Goal: Transaction & Acquisition: Purchase product/service

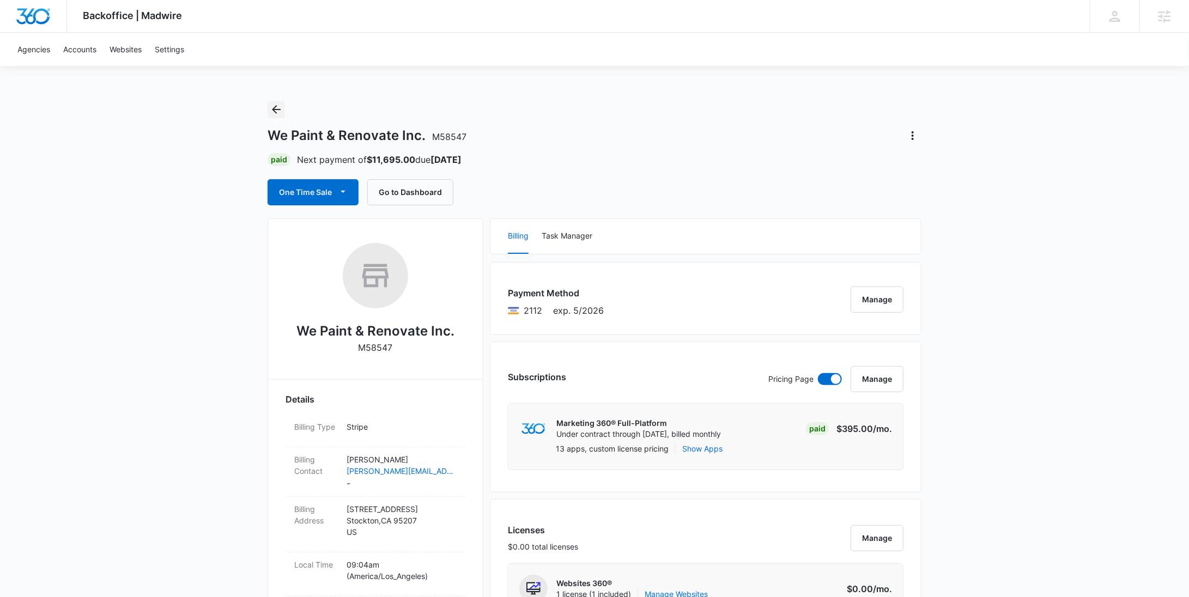
click at [274, 105] on icon "Back" at bounding box center [276, 109] width 13 height 13
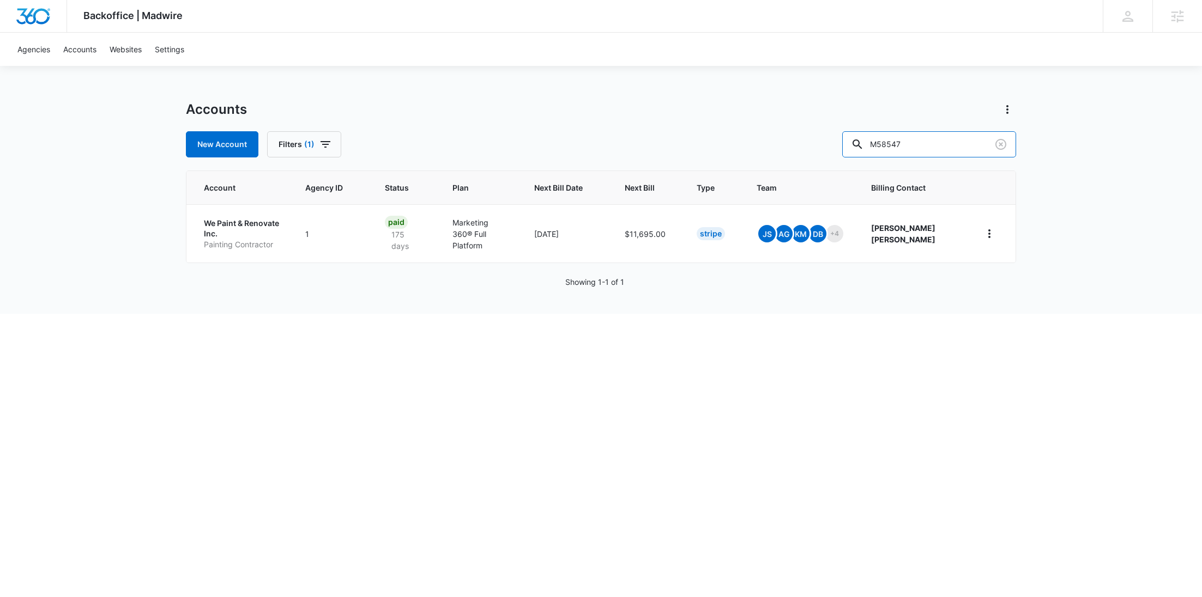
drag, startPoint x: 938, startPoint y: 155, endPoint x: 834, endPoint y: 153, distance: 104.1
click at [836, 154] on div "New Account Filters (1) M58547" at bounding box center [601, 144] width 830 height 26
paste input "339135"
type input "M339135"
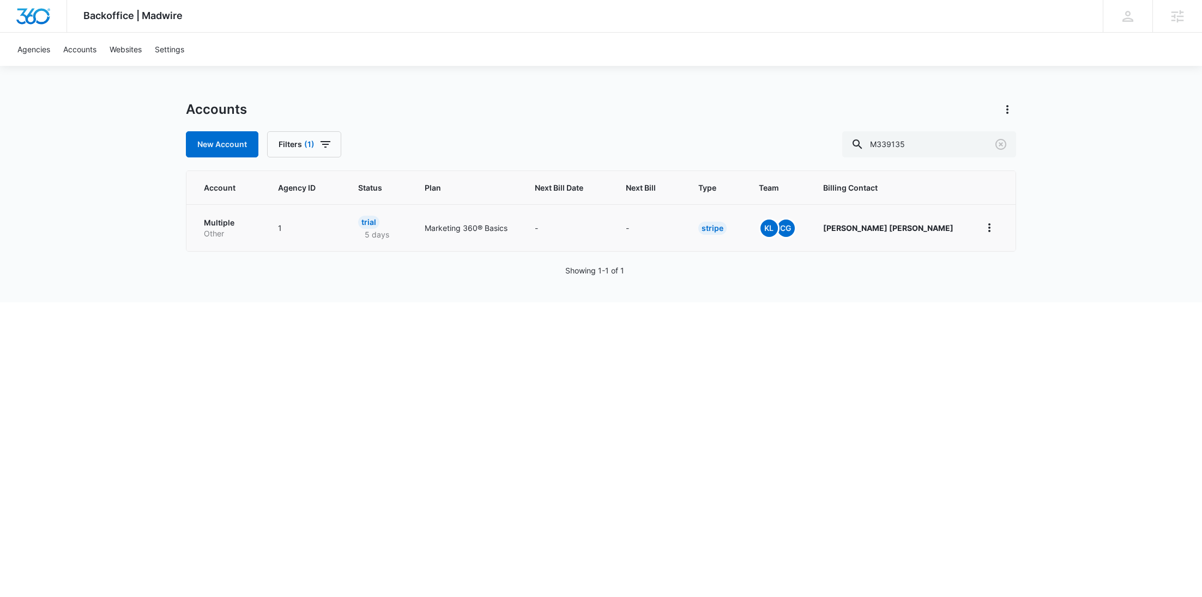
click at [226, 229] on p "Other" at bounding box center [228, 233] width 48 height 11
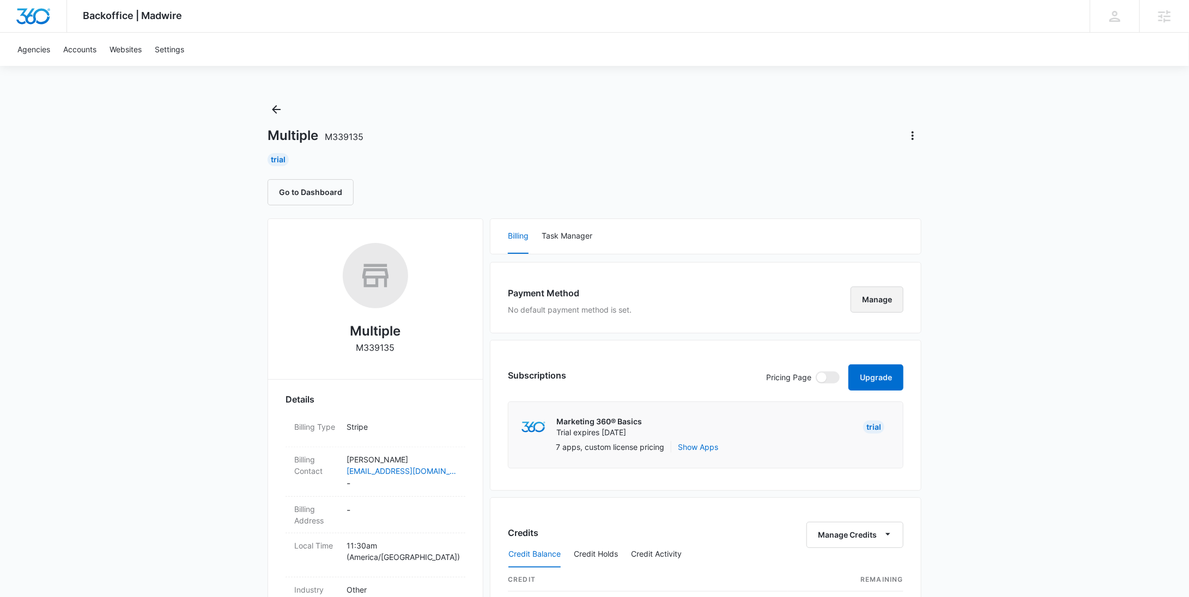
click at [876, 295] on button "Manage" at bounding box center [877, 300] width 53 height 26
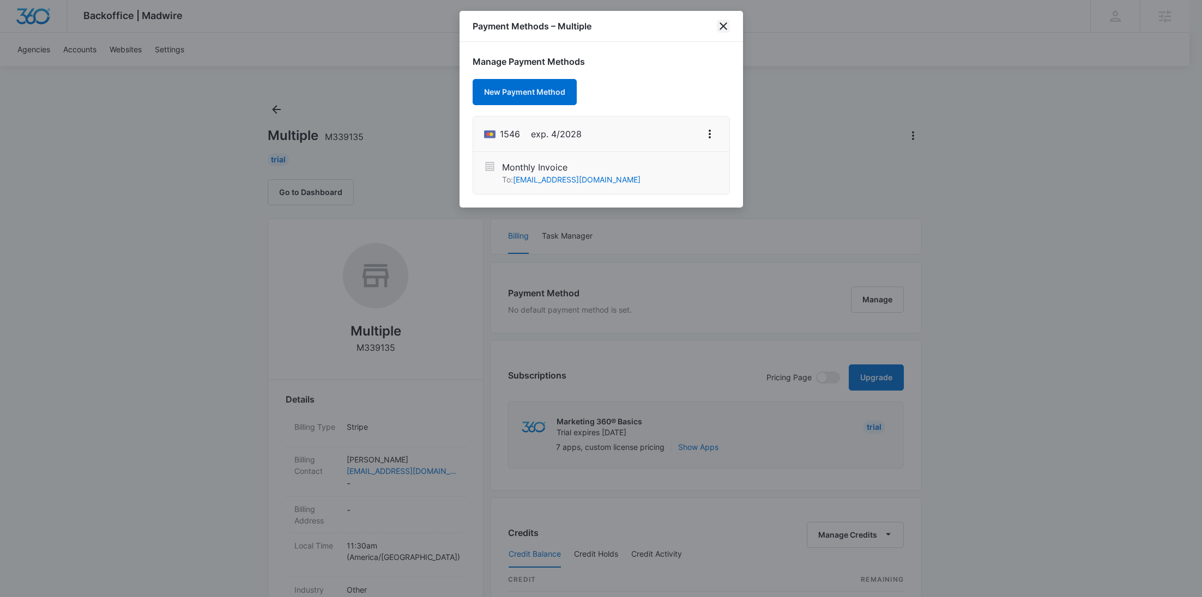
click at [727, 23] on icon "close" at bounding box center [723, 26] width 13 height 13
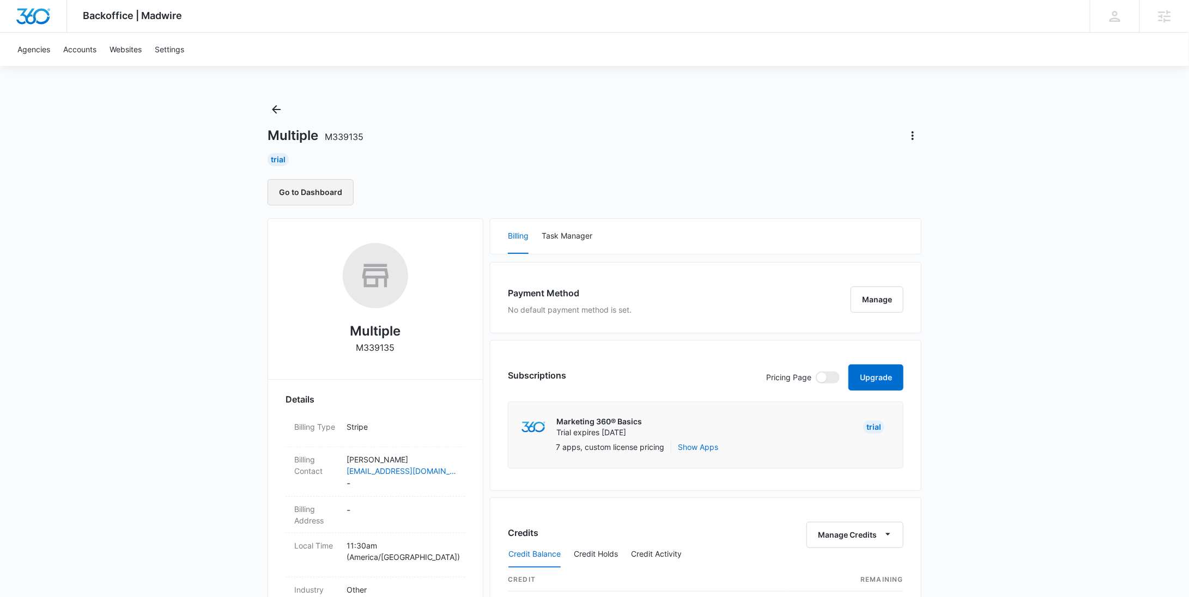
click at [340, 195] on button "Go to Dashboard" at bounding box center [311, 192] width 86 height 26
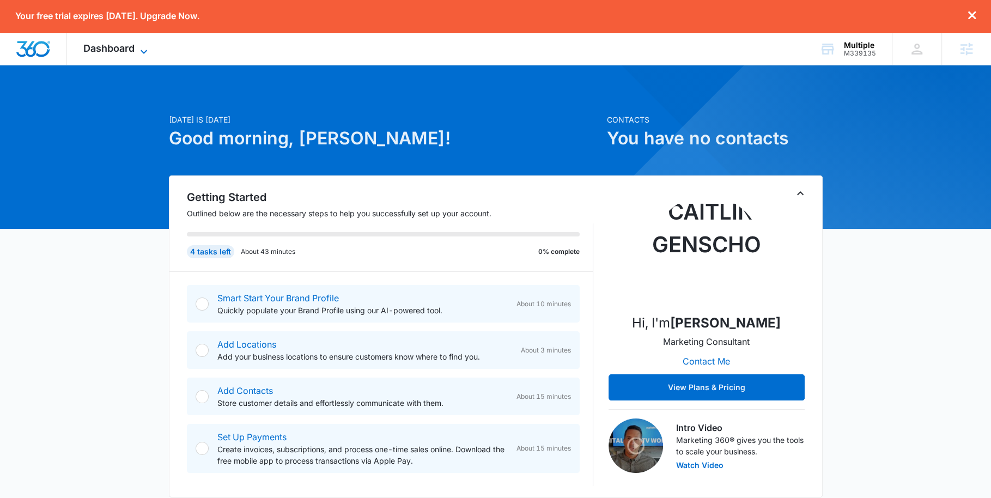
click at [121, 46] on span "Dashboard" at bounding box center [108, 48] width 51 height 11
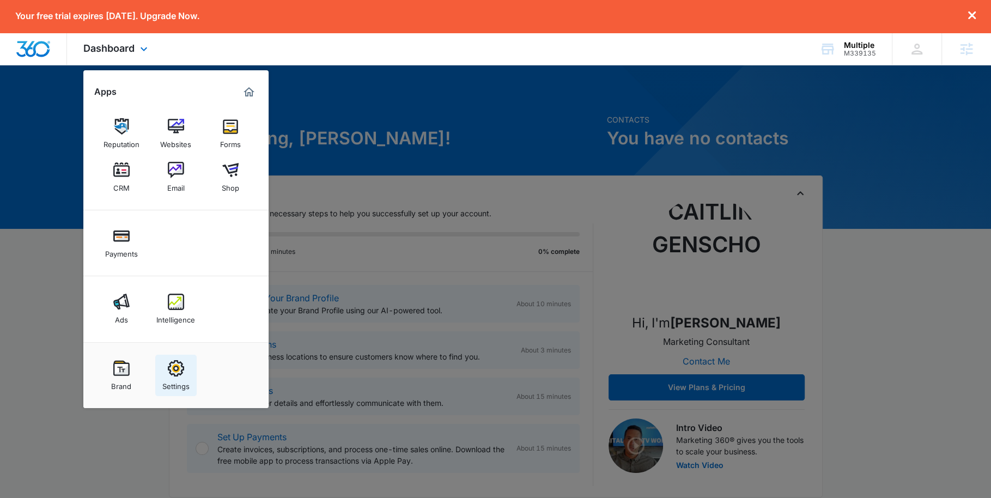
click at [180, 365] on img at bounding box center [176, 368] width 16 height 16
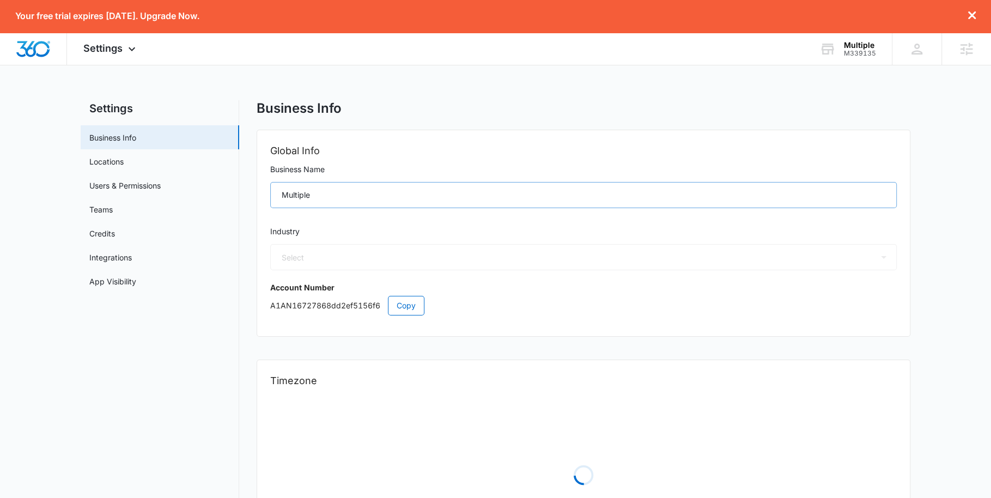
select select "52"
select select "US"
select select "America/[GEOGRAPHIC_DATA]"
drag, startPoint x: 339, startPoint y: 195, endPoint x: 232, endPoint y: 195, distance: 107.4
click at [232, 195] on div "Settings Business Info Locations Users & Permissions Teams Credits Integrations…" at bounding box center [496, 341] width 830 height 483
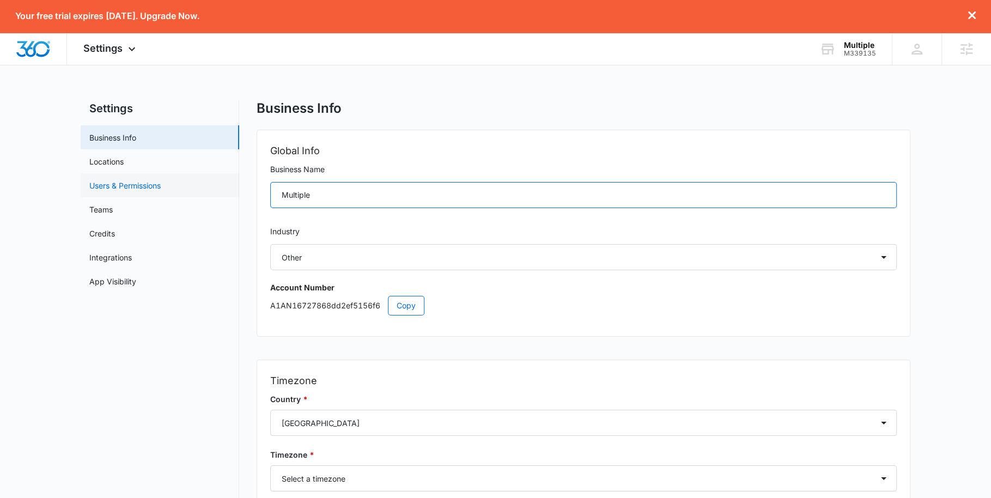
paste input "Solid Revive Construction"
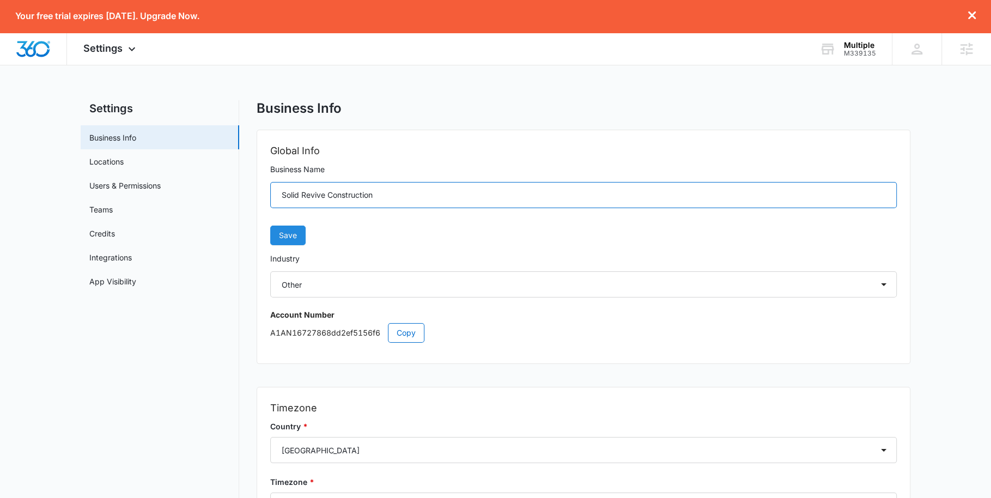
type input "Solid Revive Construction"
click at [282, 239] on span "Save" at bounding box center [288, 235] width 18 height 12
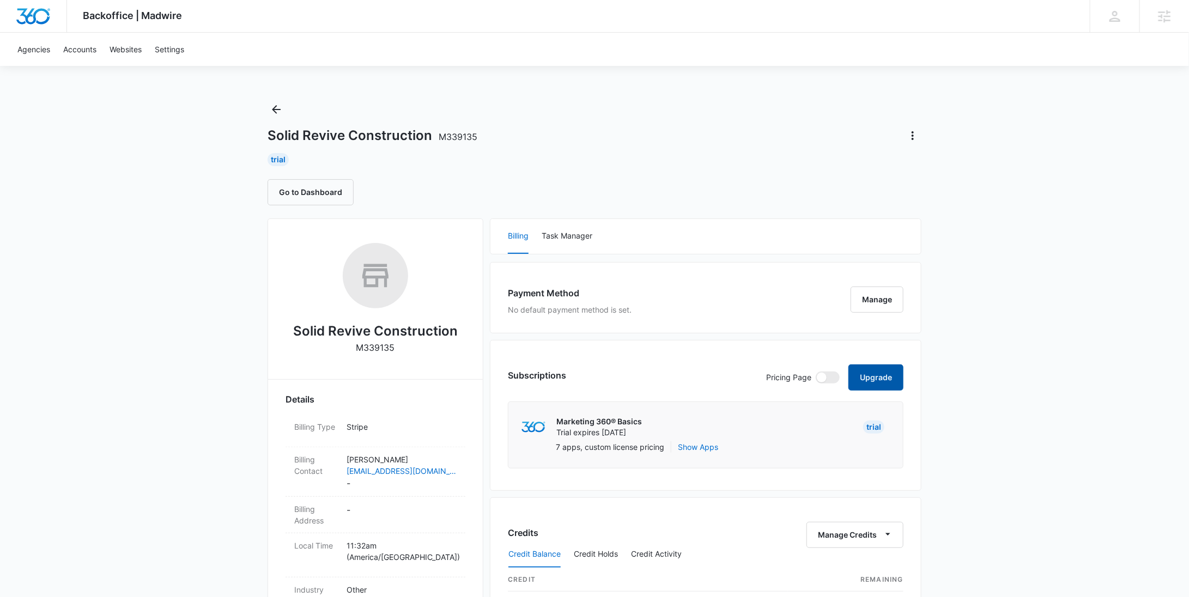
click at [874, 368] on button "Upgrade" at bounding box center [876, 378] width 55 height 26
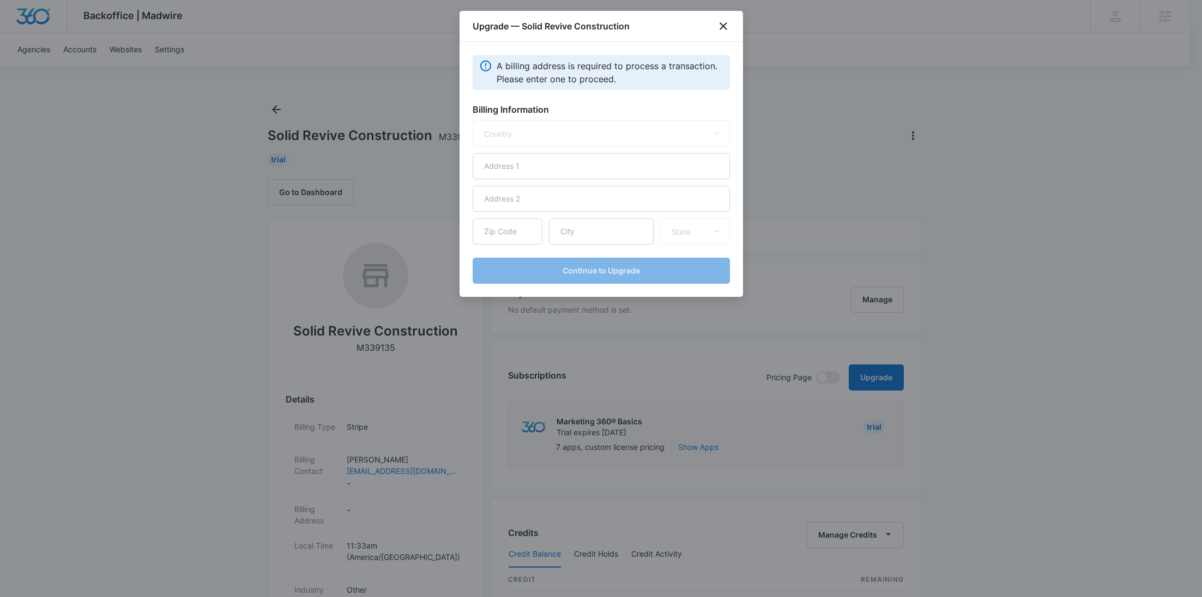
select select "US"
click at [600, 158] on input "text" at bounding box center [601, 166] width 257 height 26
paste input "14012 savannah landing ln"
type input "14012 savannah landing ln"
click at [613, 237] on input "text" at bounding box center [601, 232] width 105 height 26
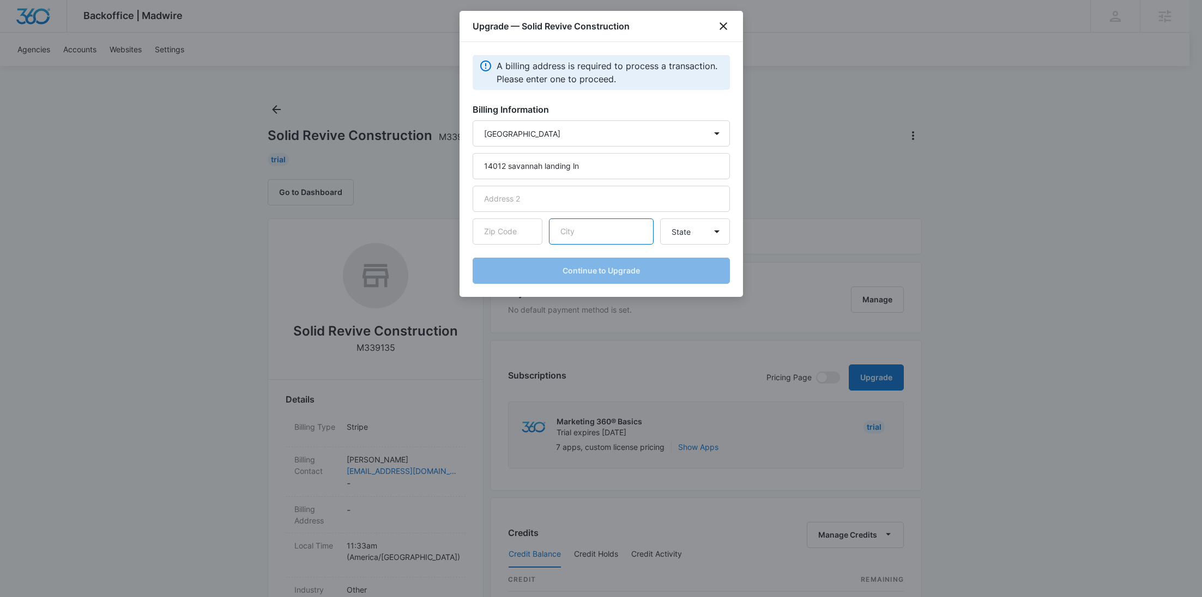
paste input "Rosharon"
type input "Rosharon"
click at [510, 232] on input "text" at bounding box center [508, 232] width 70 height 26
paste input "77583"
type input "77583"
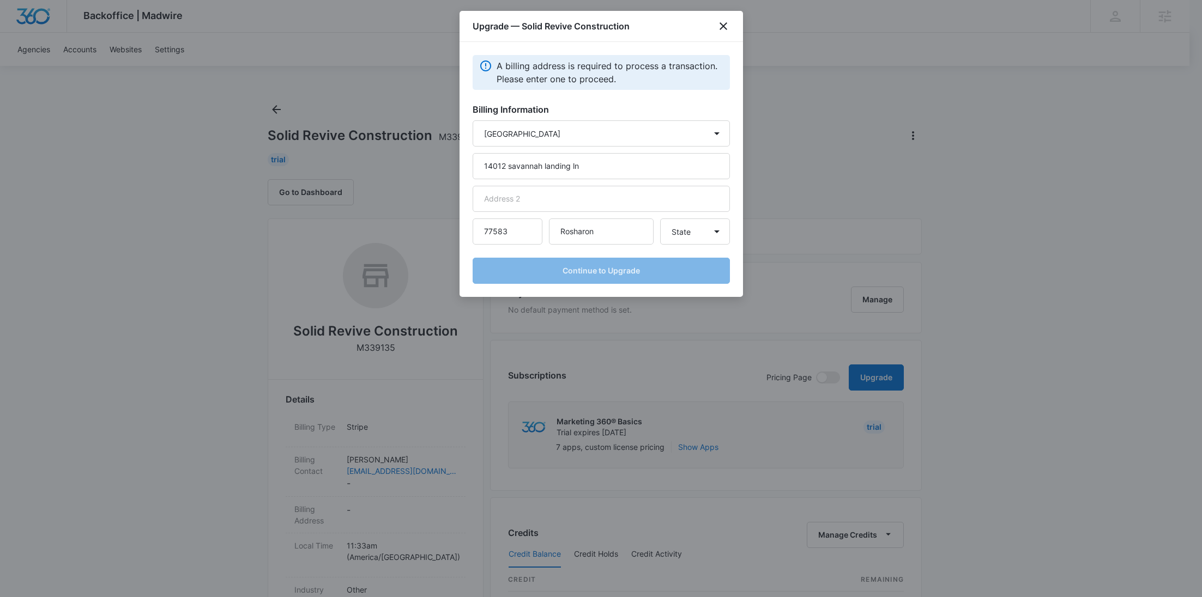
click at [681, 244] on form "Country [GEOGRAPHIC_DATA] [GEOGRAPHIC_DATA] [GEOGRAPHIC_DATA] [GEOGRAPHIC_DATA]…" at bounding box center [601, 202] width 257 height 164
click at [681, 238] on select "State [US_STATE] [US_STATE] [US_STATE] [US_STATE] [US_STATE] [US_STATE] [US_STA…" at bounding box center [695, 232] width 70 height 26
select select "[GEOGRAPHIC_DATA]"
click at [660, 219] on select "State [US_STATE] [US_STATE] [US_STATE] [US_STATE] [US_STATE] [US_STATE] [US_STA…" at bounding box center [695, 232] width 70 height 26
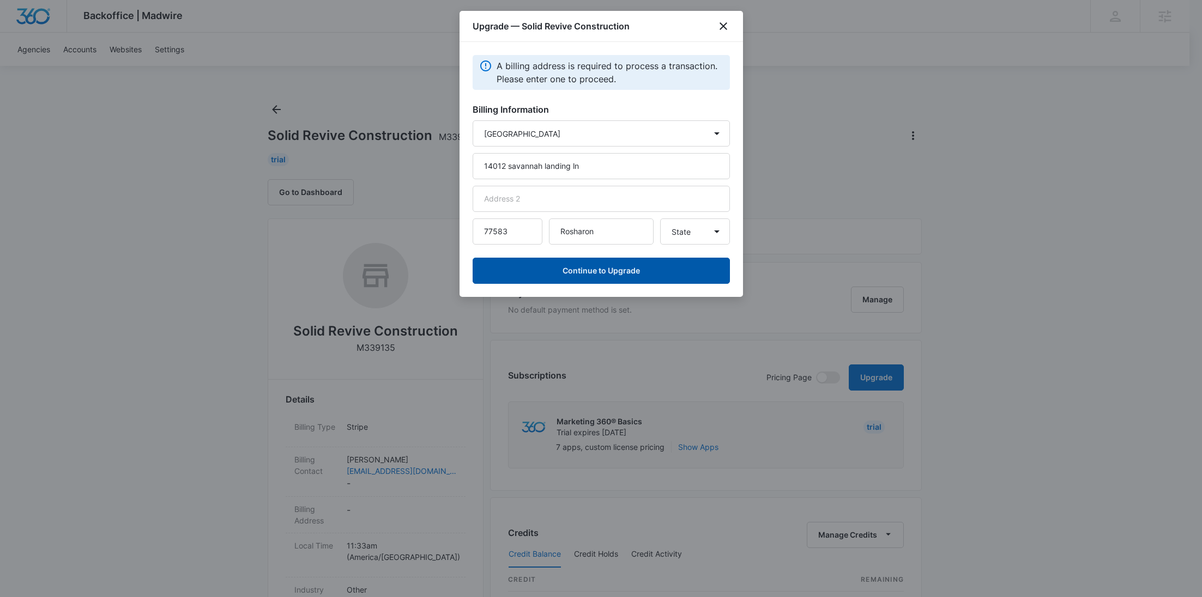
click at [616, 270] on button "Continue to Upgrade" at bounding box center [601, 271] width 257 height 26
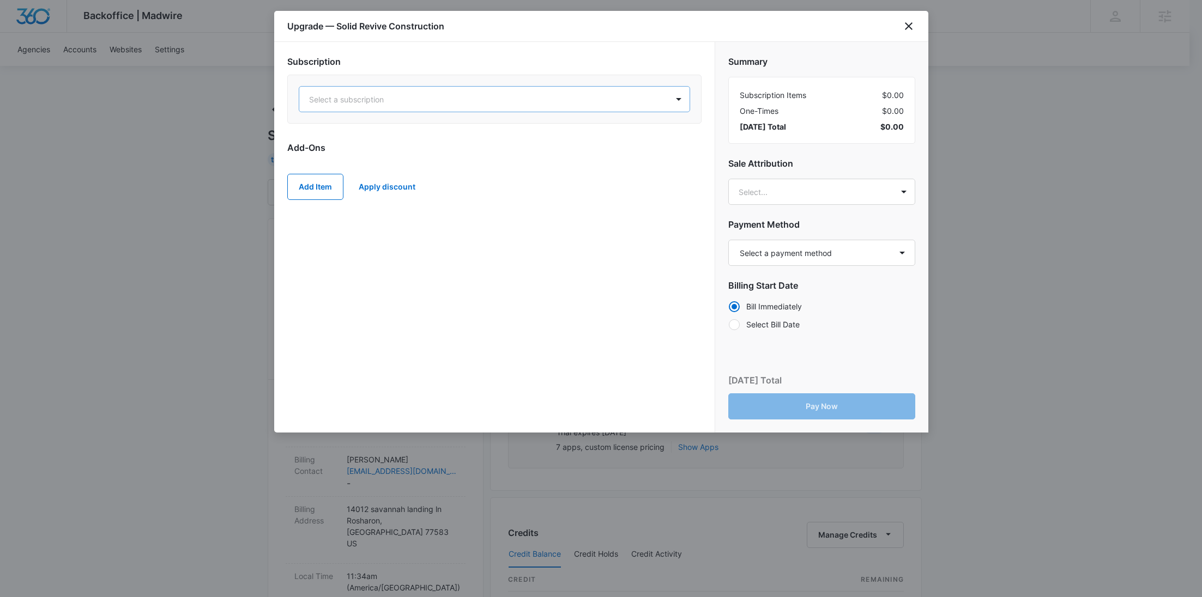
click at [602, 102] on div at bounding box center [481, 100] width 344 height 14
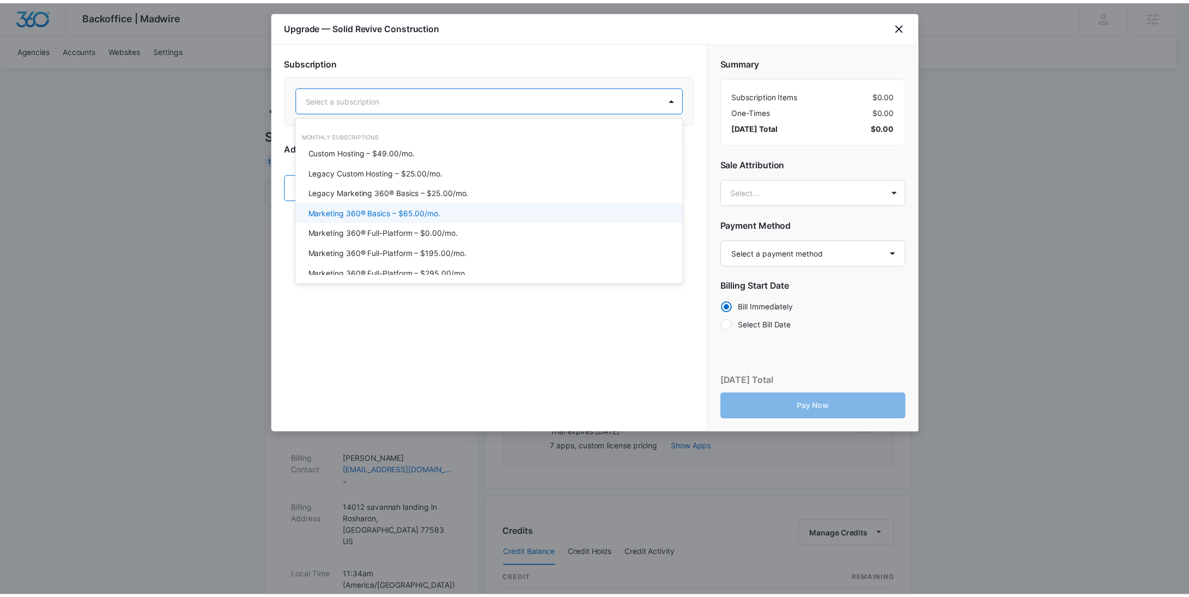
scroll to position [41, 0]
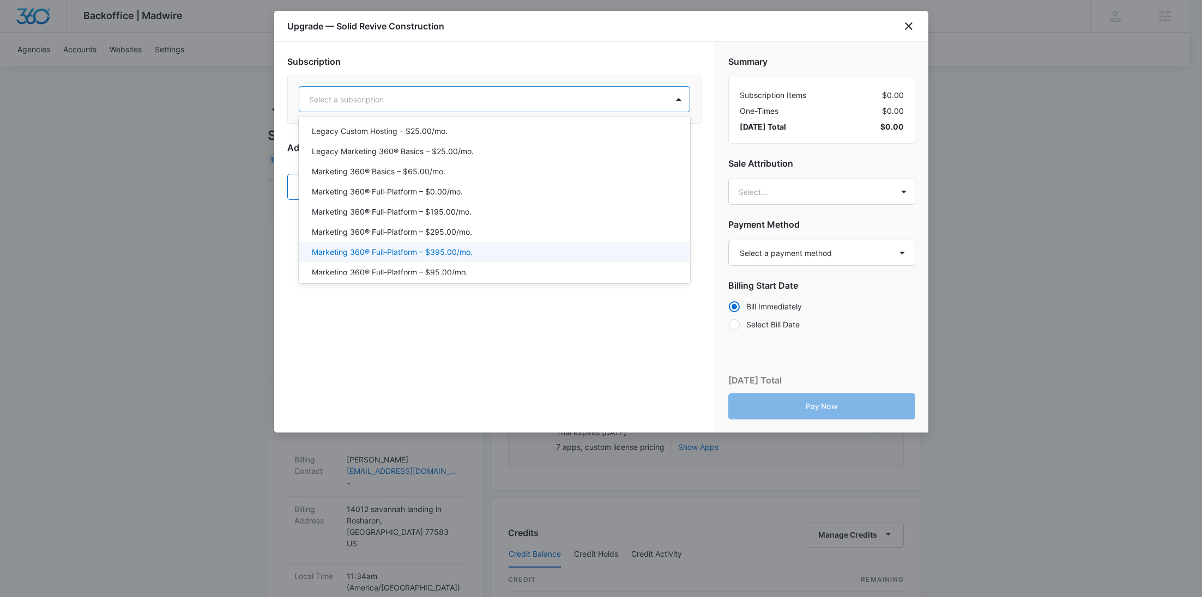
drag, startPoint x: 480, startPoint y: 245, endPoint x: 480, endPoint y: 228, distance: 16.9
click at [480, 245] on div "Marketing 360® Full-Platform – $395.00/mo." at bounding box center [494, 252] width 391 height 20
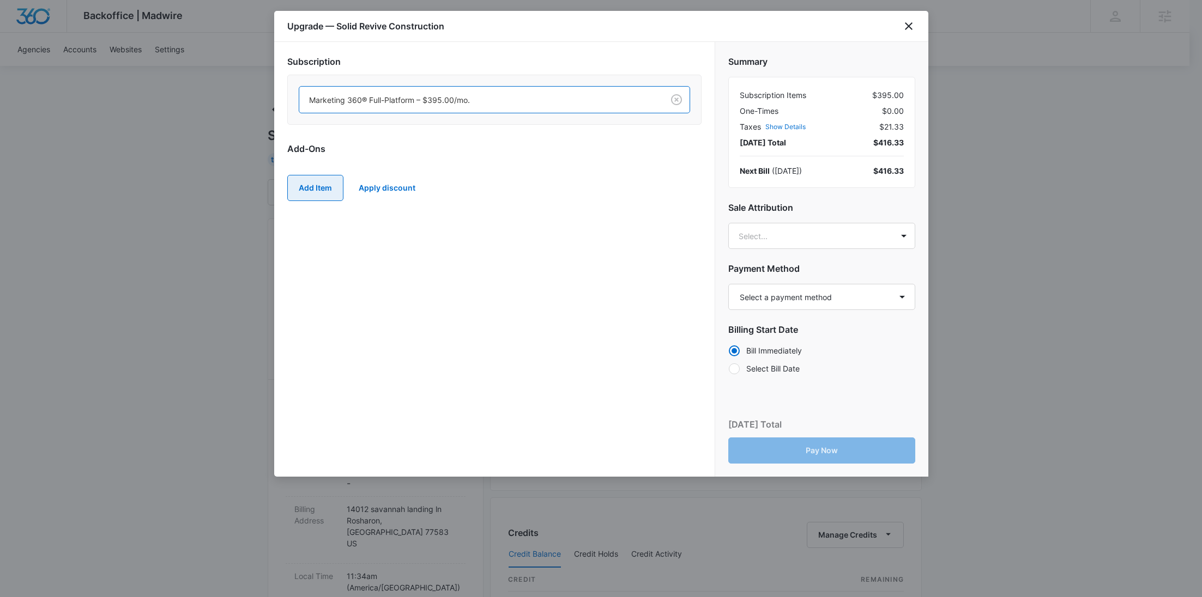
click at [334, 185] on button "Add Item" at bounding box center [315, 188] width 56 height 26
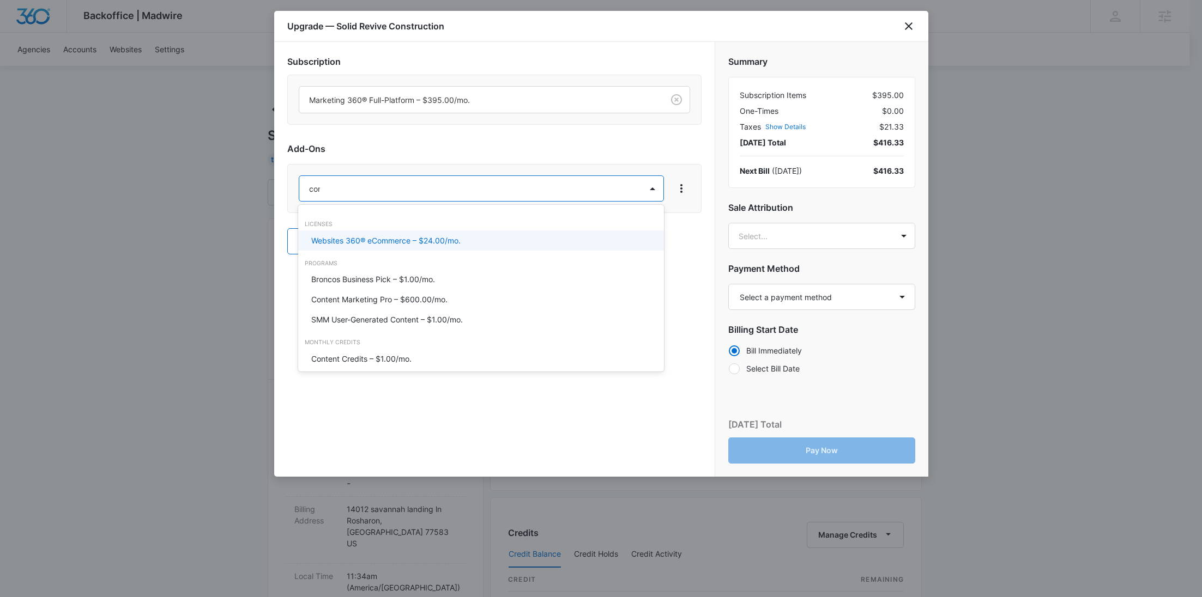
type input "cont"
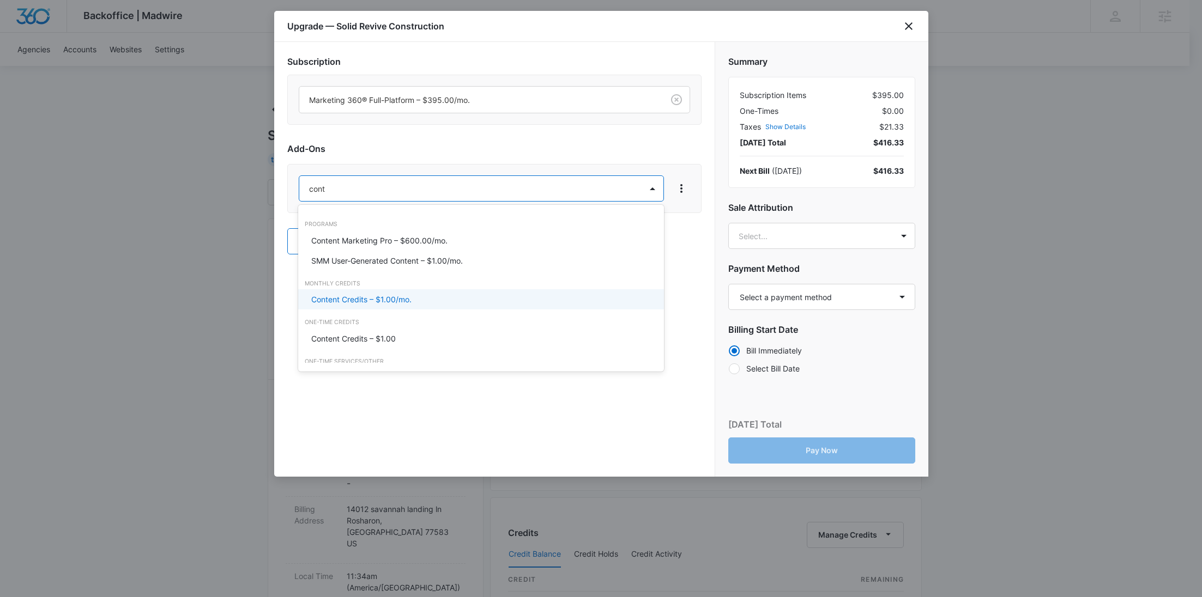
click at [340, 304] on p "Content Credits – $1.00/mo." at bounding box center [361, 299] width 100 height 11
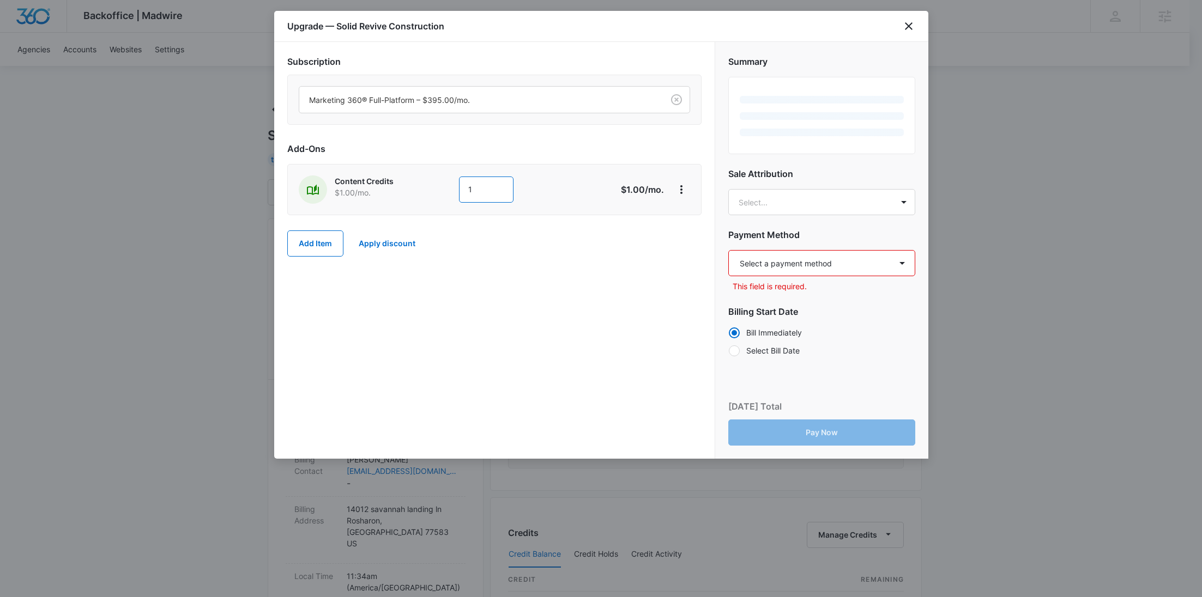
drag, startPoint x: 487, startPoint y: 191, endPoint x: 409, endPoint y: 192, distance: 77.4
click at [410, 192] on div "Content Credits $1.00 /mo. 1" at bounding box center [456, 190] width 314 height 28
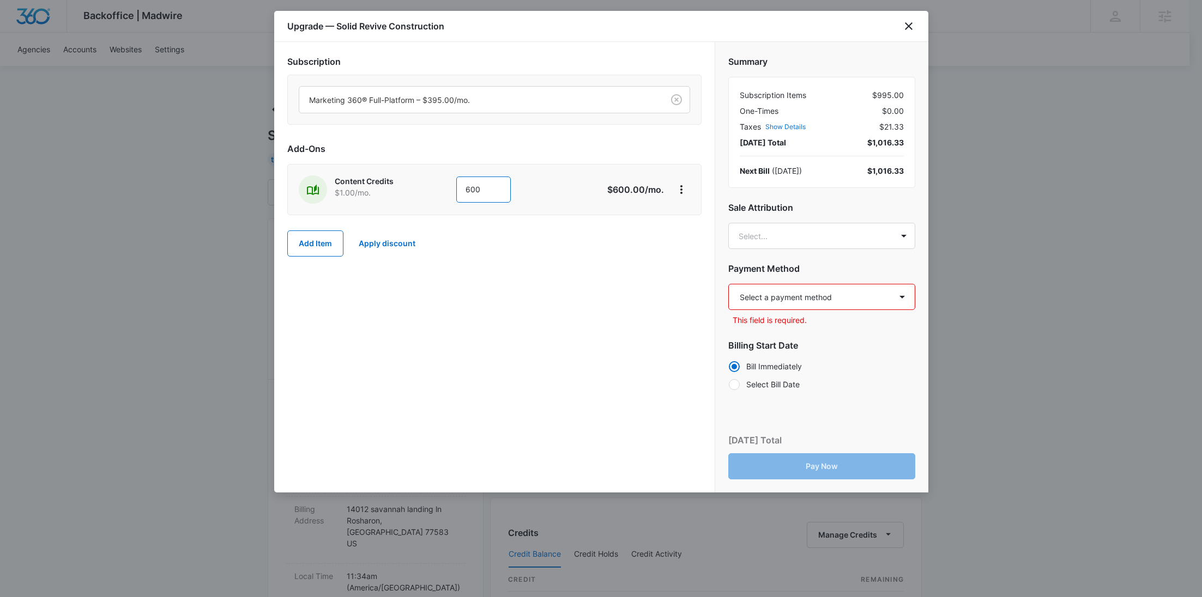
type input "600"
click at [794, 234] on body "Backoffice | Madwire Apps Settings [PERSON_NAME] Young [EMAIL_ADDRESS][PERSON_N…" at bounding box center [601, 542] width 1202 height 1084
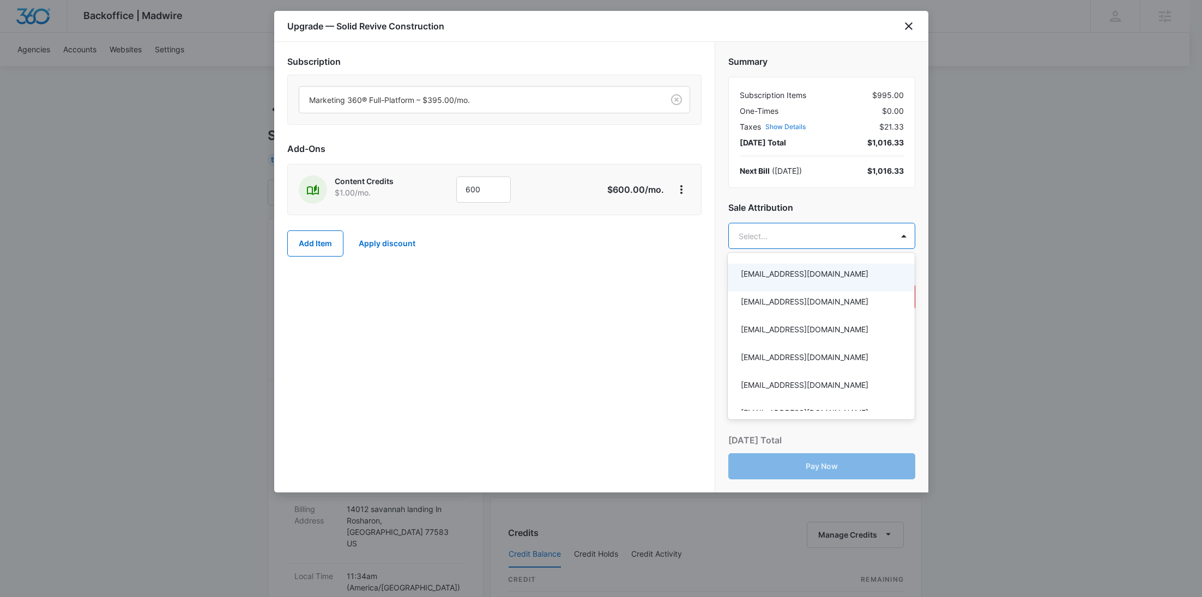
paste input "[PERSON_NAME]"
type input "[PERSON_NAME]"
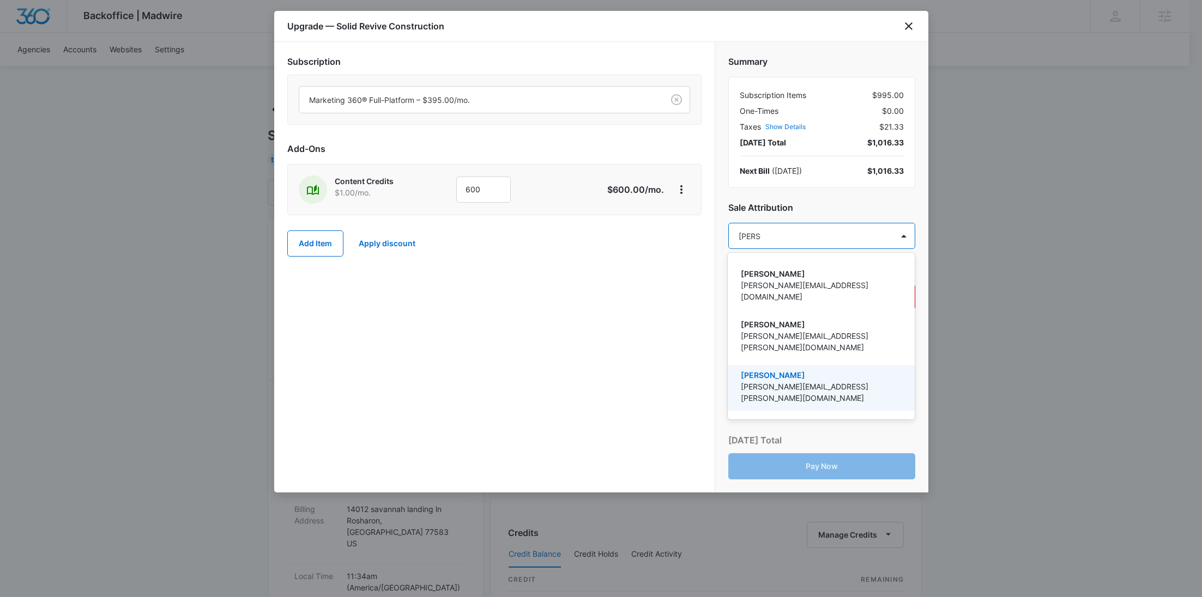
click at [796, 381] on p "[PERSON_NAME][EMAIL_ADDRESS][PERSON_NAME][DOMAIN_NAME]" at bounding box center [820, 392] width 159 height 23
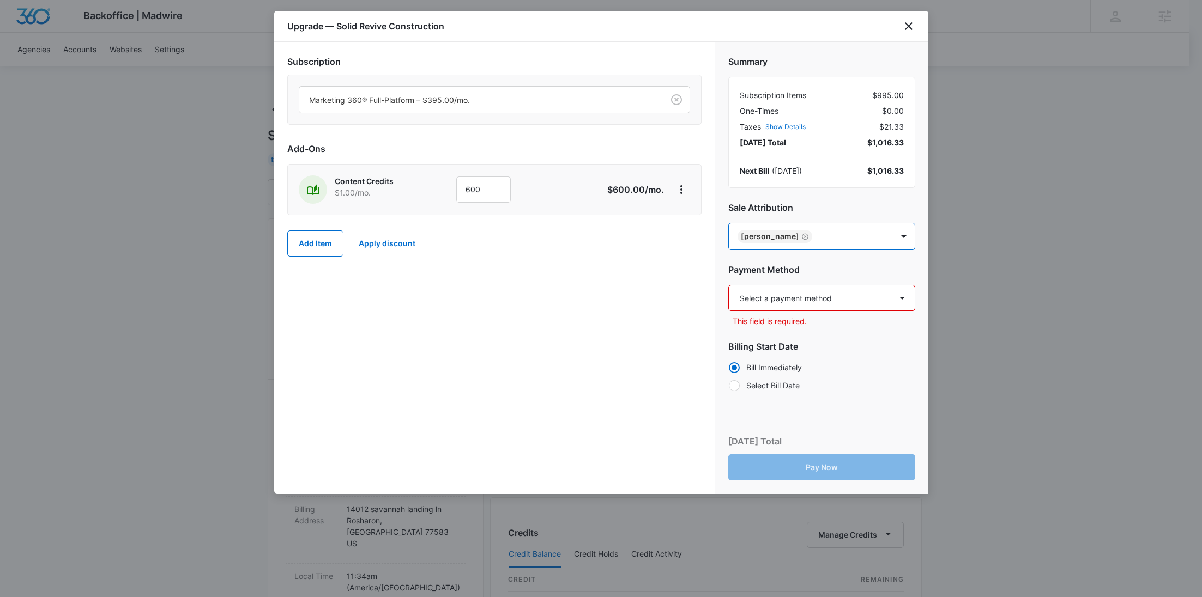
paste input "Genshoreck"
type input "Genshoreck"
paste input "Caitlin"
type input "Caitlin"
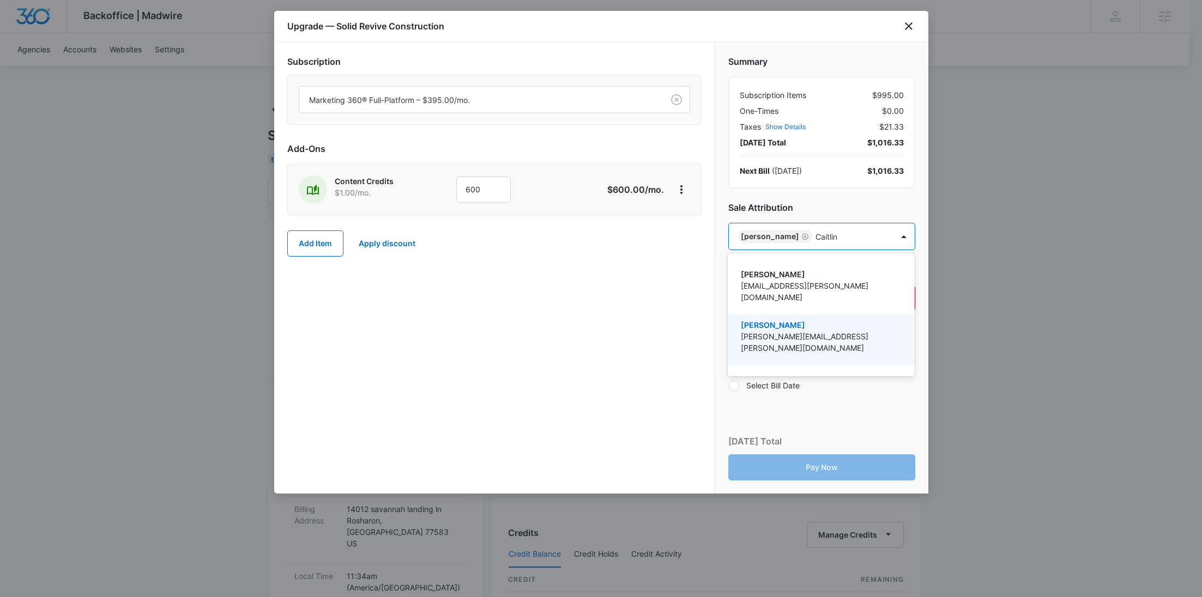
click at [820, 319] on p "[PERSON_NAME]" at bounding box center [820, 324] width 159 height 11
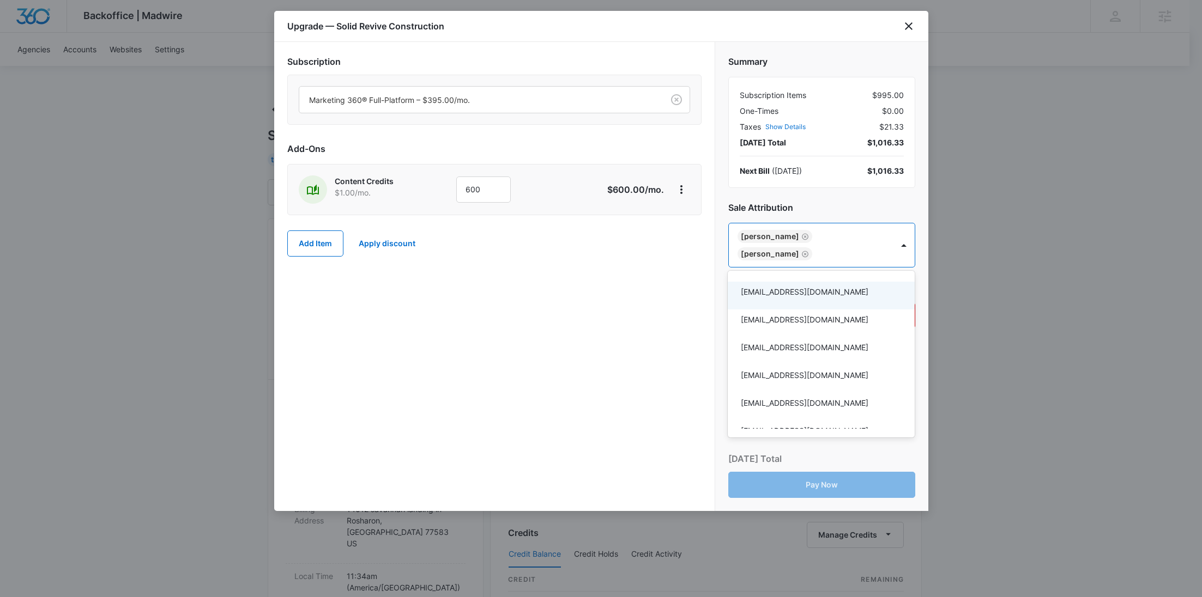
click at [607, 300] on div at bounding box center [601, 298] width 1202 height 597
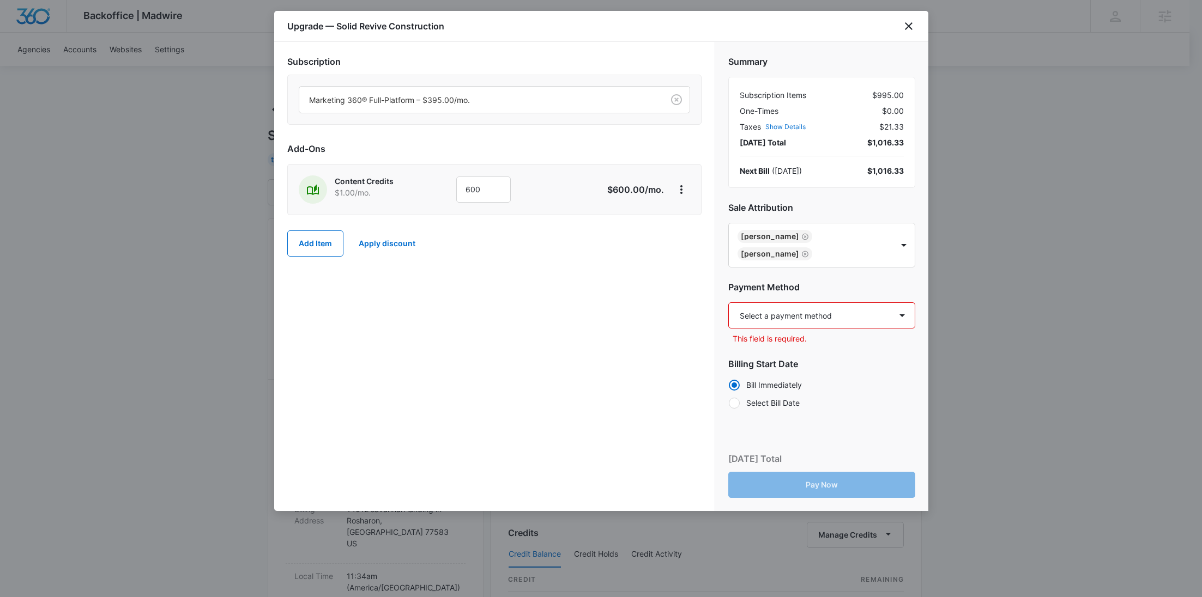
click at [809, 313] on select "Select a payment method Mastercard ending in [DATE] New payment method Monthly …" at bounding box center [821, 316] width 187 height 26
select select "pm_1SFIAsA4n8RTgNjU2OpdFEas"
click at [728, 303] on select "Select a payment method Mastercard ending in [DATE] New payment method Monthly …" at bounding box center [821, 316] width 187 height 26
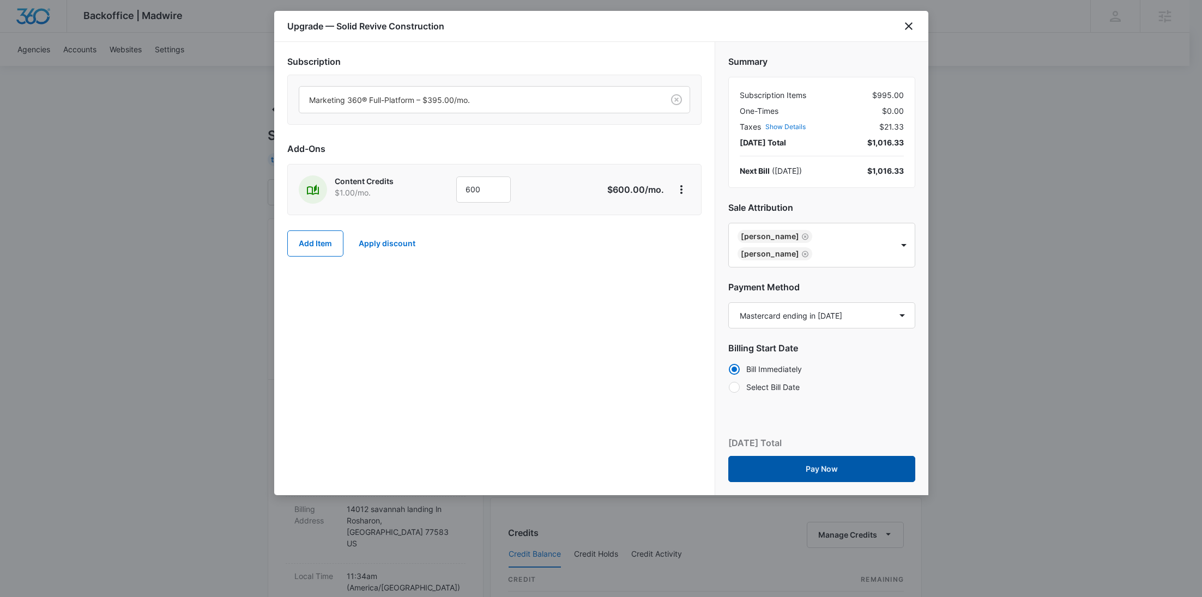
click at [828, 470] on button "Pay Now" at bounding box center [821, 469] width 187 height 26
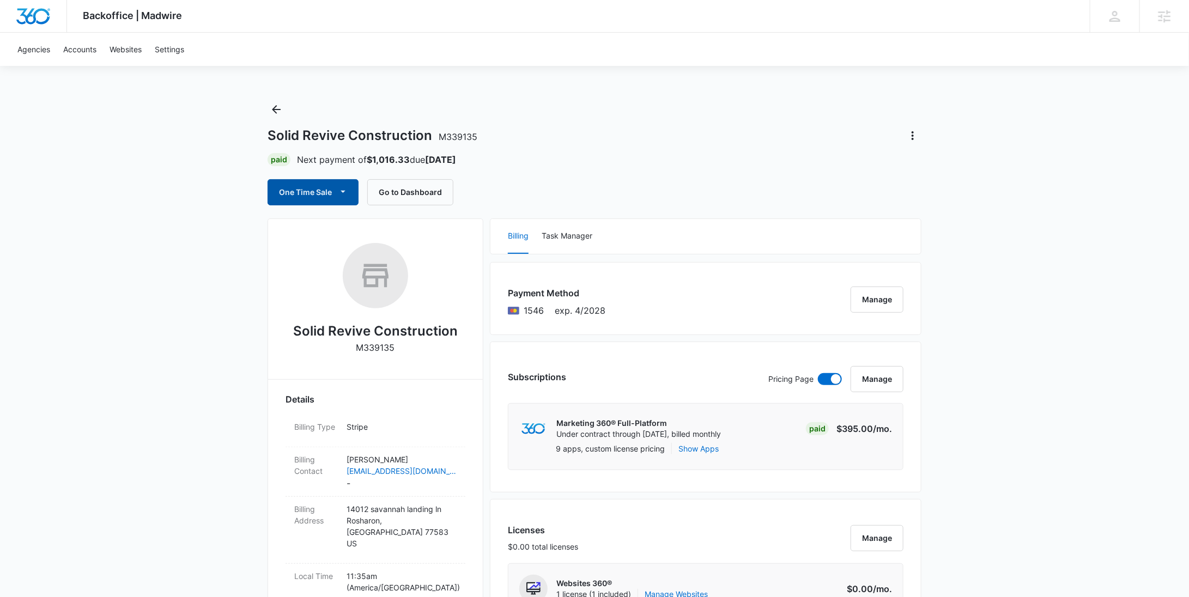
click at [313, 202] on button "One Time Sale" at bounding box center [313, 192] width 91 height 26
click at [312, 225] on div "Run One-Time Payment" at bounding box center [344, 228] width 126 height 11
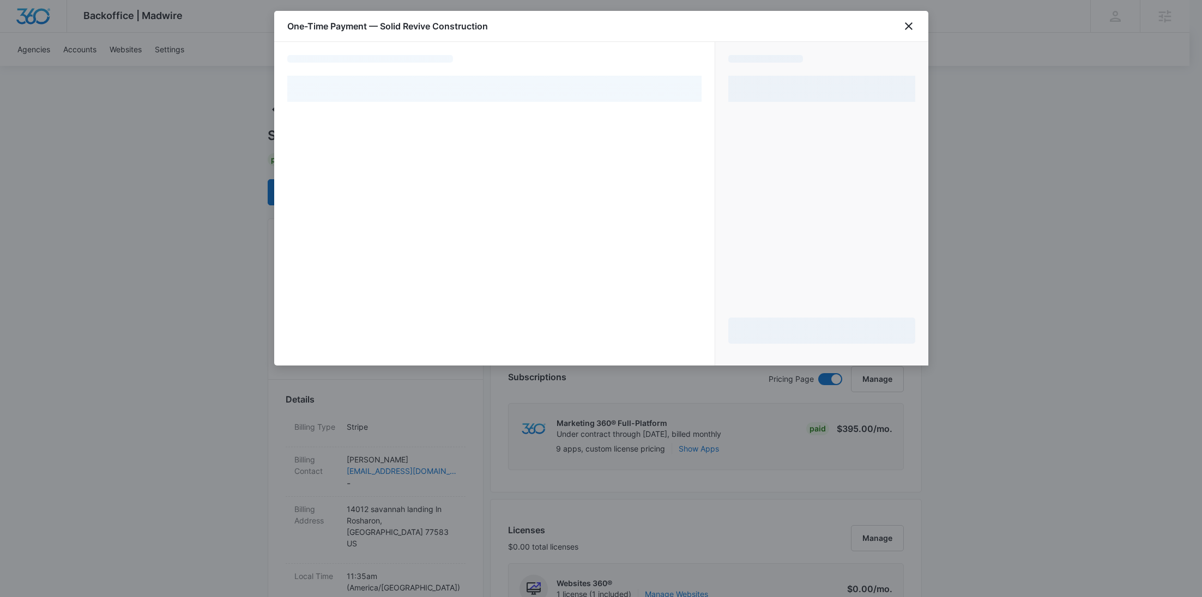
select select "pm_1SFIAsA4n8RTgNjU2OpdFEas"
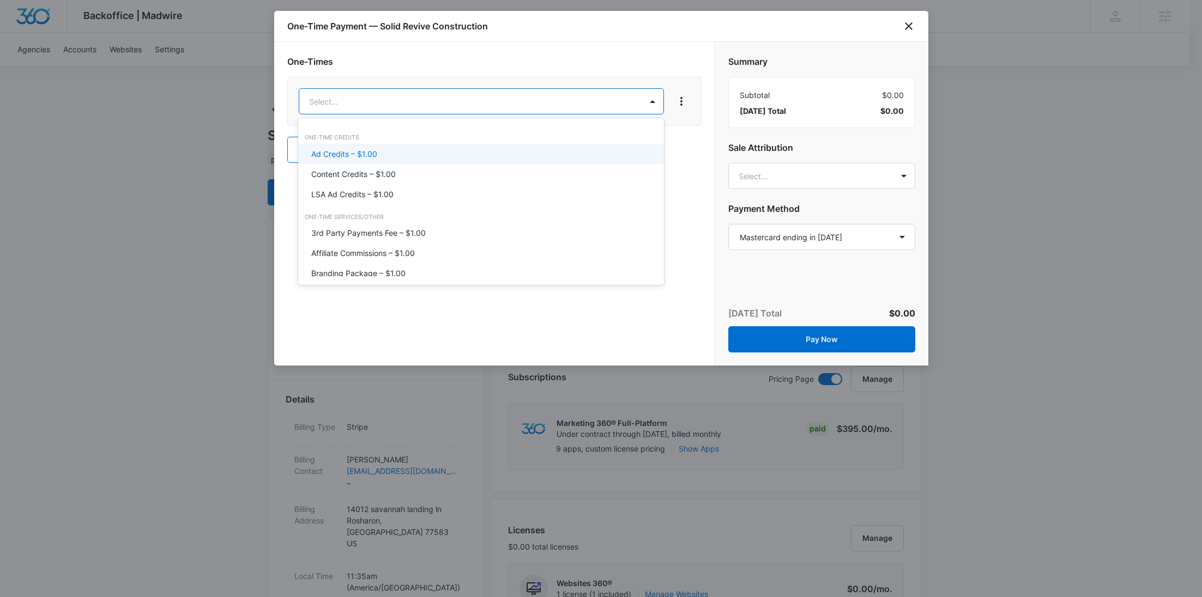
drag, startPoint x: 395, startPoint y: 152, endPoint x: 412, endPoint y: 142, distance: 19.8
click at [395, 152] on div "Ad Credits – $1.00" at bounding box center [479, 153] width 337 height 11
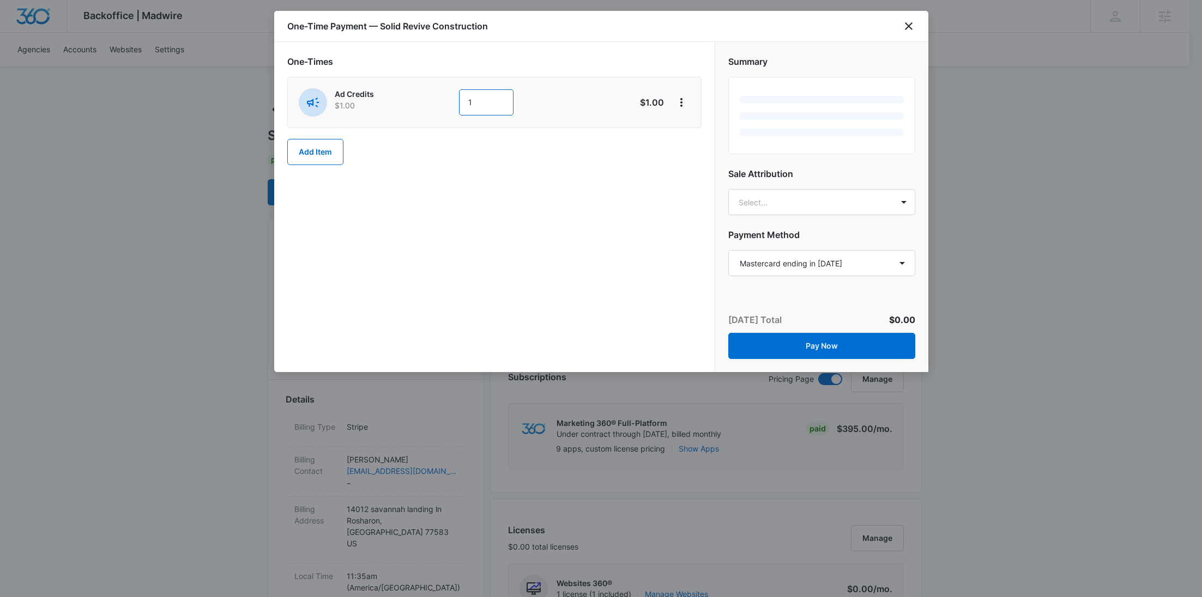
drag, startPoint x: 475, startPoint y: 107, endPoint x: 424, endPoint y: 109, distance: 51.3
click at [424, 109] on div "Ad Credits $1.00 1" at bounding box center [456, 102] width 314 height 28
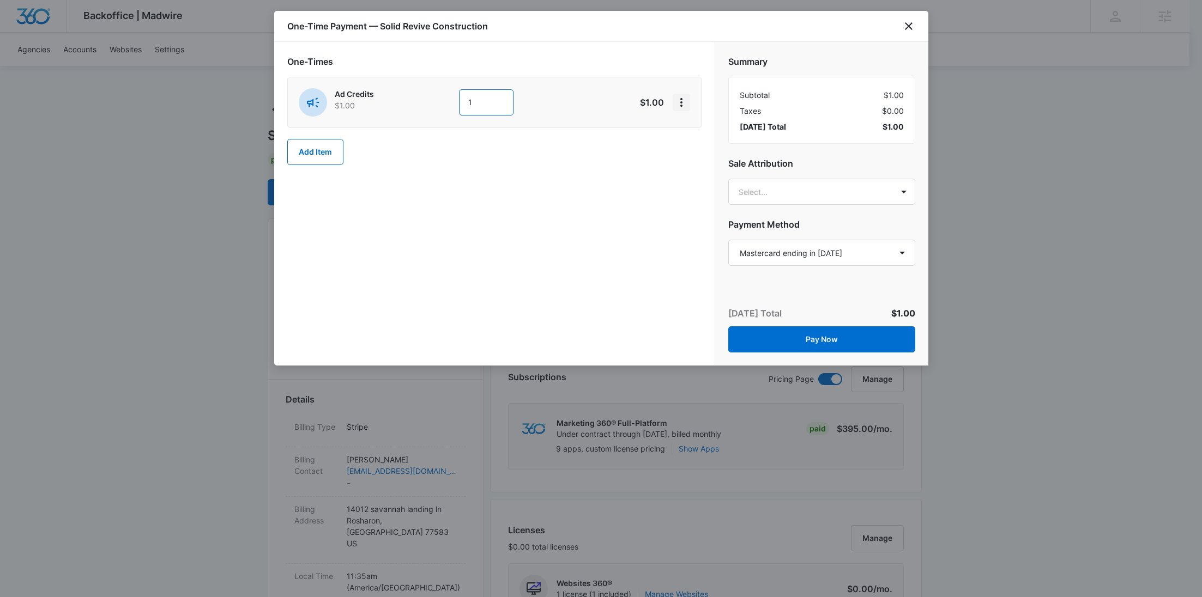
paste input "500"
type input "500"
click at [684, 108] on icon "View More" at bounding box center [681, 102] width 13 height 13
click at [693, 135] on div "Add Discount" at bounding box center [710, 133] width 48 height 8
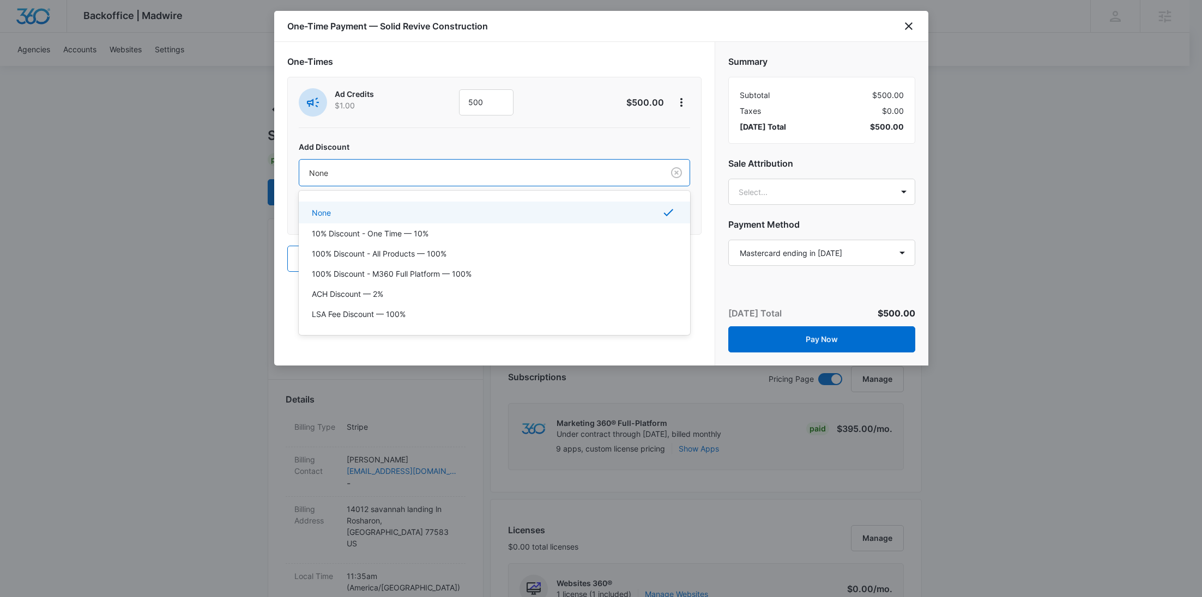
click at [518, 176] on div at bounding box center [479, 173] width 340 height 14
click at [466, 261] on div "100% Discount - All Products — 100%" at bounding box center [494, 254] width 391 height 20
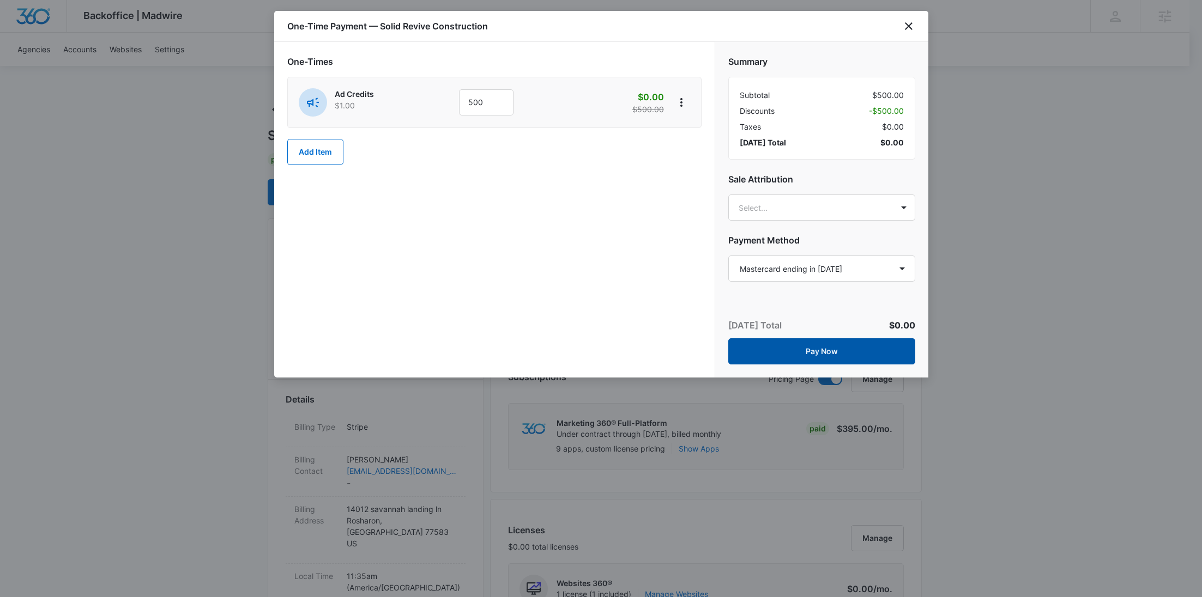
click at [834, 350] on button "Pay Now" at bounding box center [821, 351] width 187 height 26
